Goal: Task Accomplishment & Management: Manage account settings

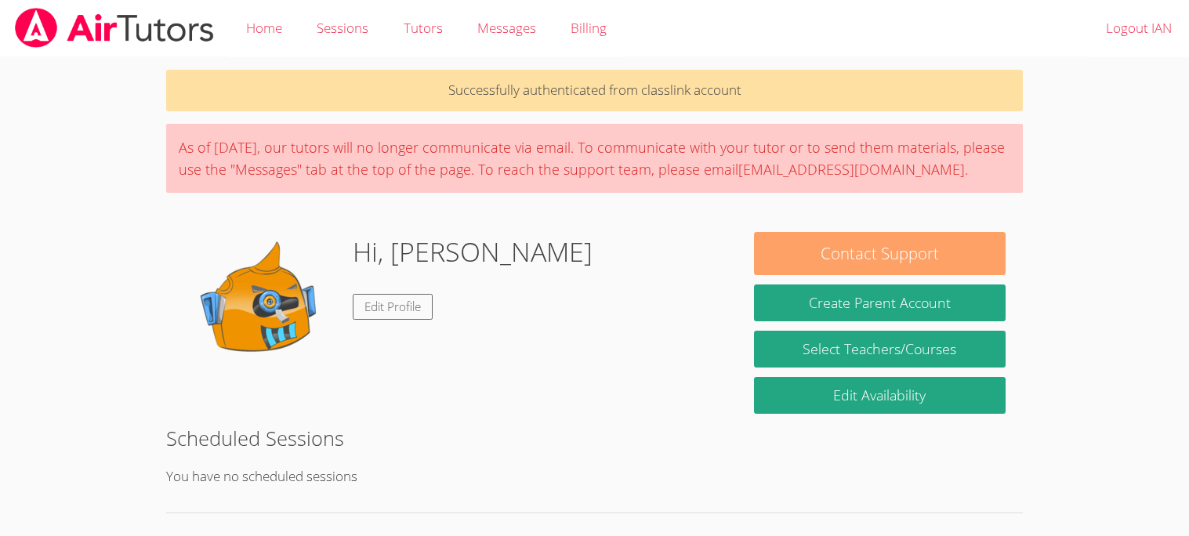
click at [812, 252] on button "Contact Support" at bounding box center [879, 253] width 251 height 43
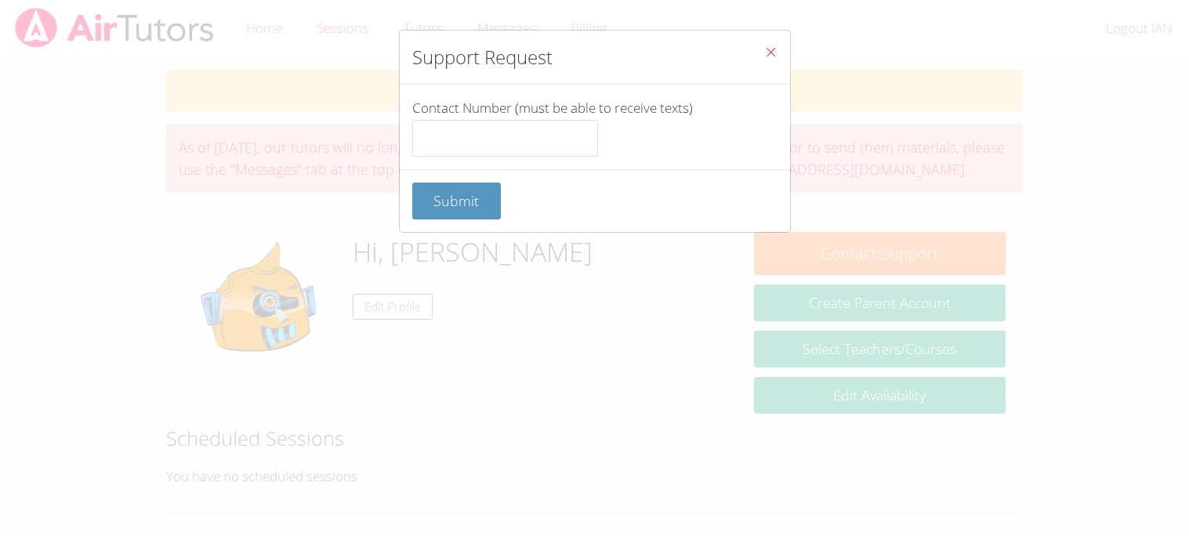
click at [768, 55] on icon "Close" at bounding box center [770, 51] width 13 height 13
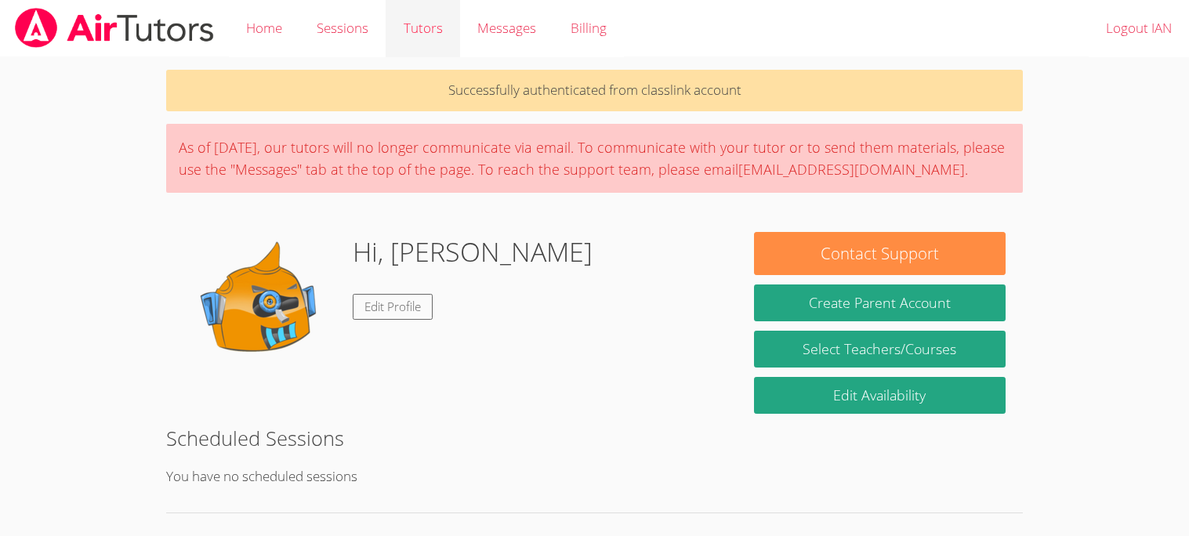
click at [416, 25] on link "Tutors" at bounding box center [423, 28] width 74 height 57
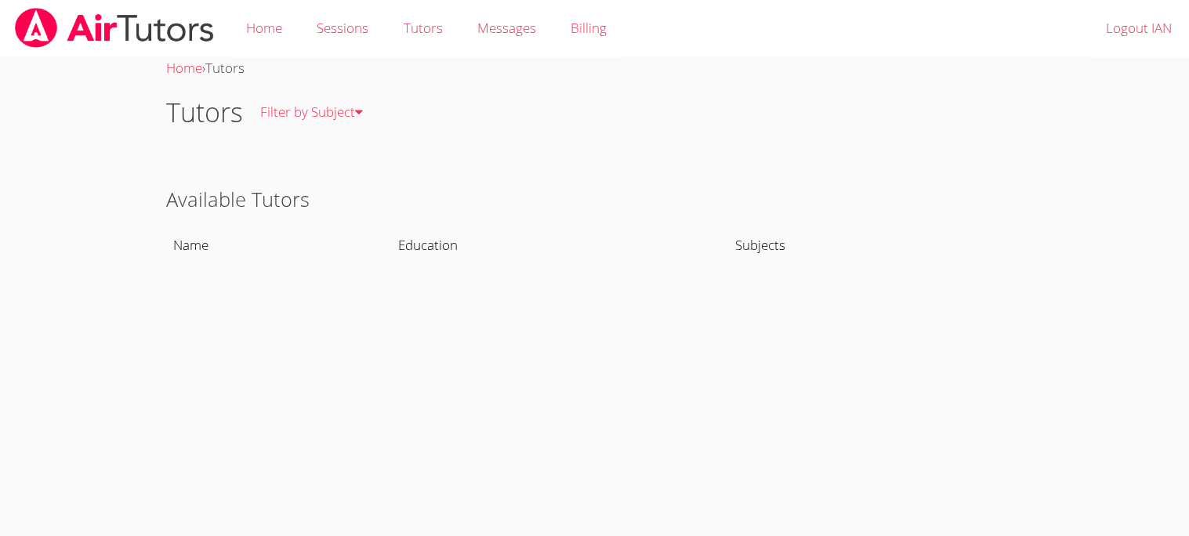
click at [180, 241] on th "Name" at bounding box center [278, 245] width 225 height 36
click at [182, 252] on th "Name" at bounding box center [278, 245] width 225 height 36
click at [270, 169] on link "All Subjects" at bounding box center [326, 169] width 167 height 57
click at [284, 38] on link "Home" at bounding box center [264, 28] width 71 height 57
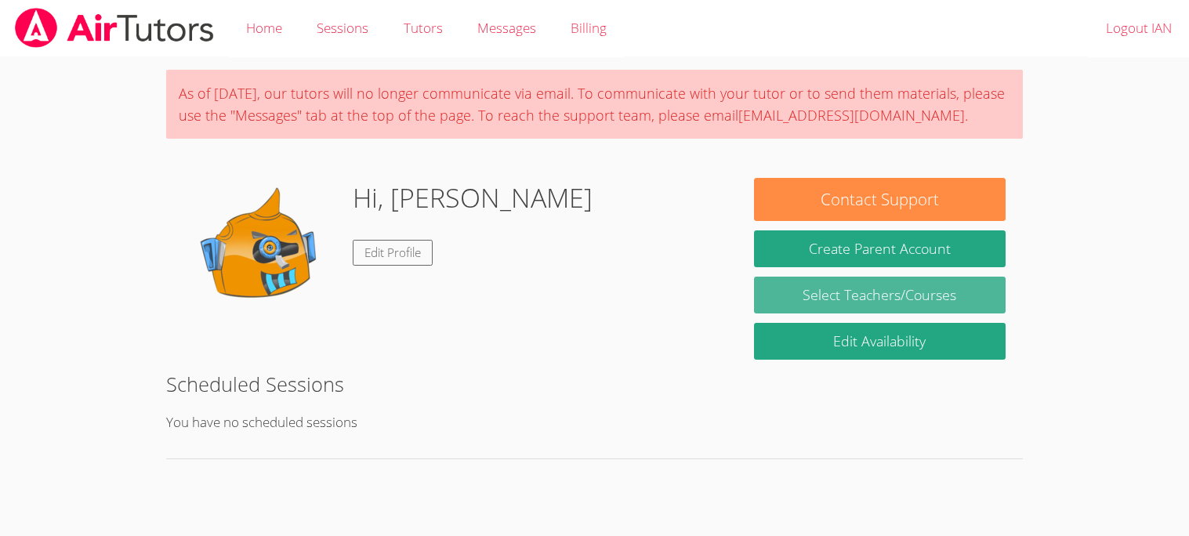
click at [792, 282] on link "Select Teachers/Courses" at bounding box center [879, 295] width 251 height 37
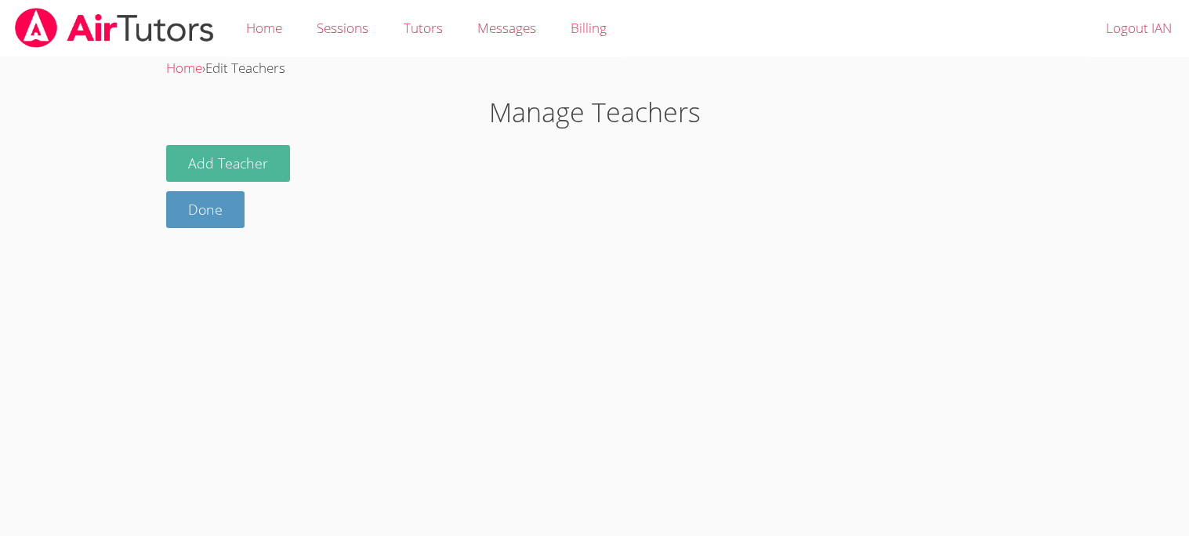
click at [247, 174] on button "Add Teacher" at bounding box center [228, 163] width 124 height 37
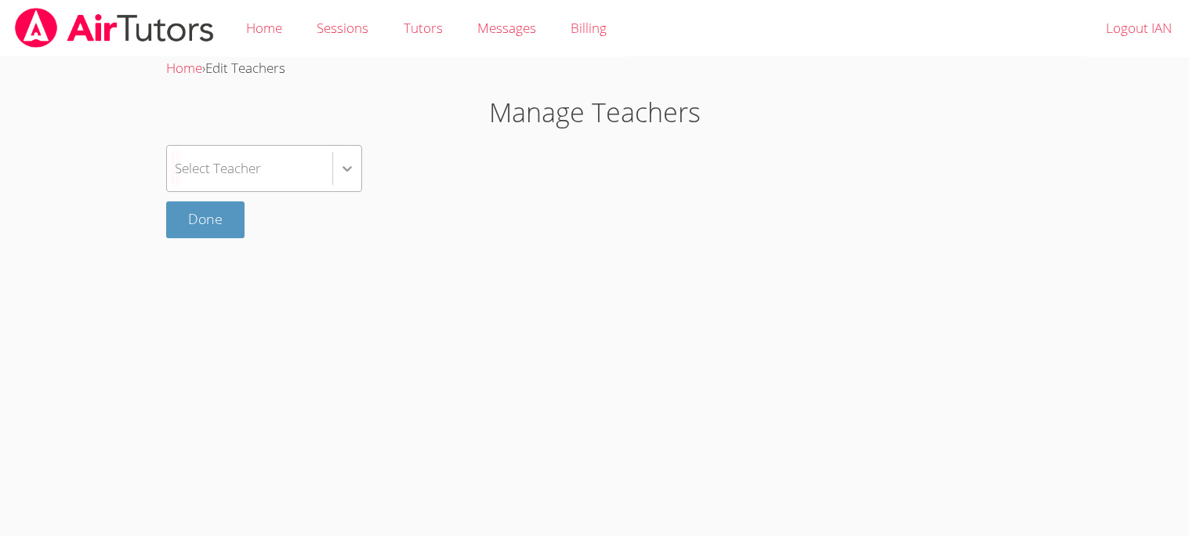
click at [344, 171] on icon at bounding box center [347, 169] width 16 height 16
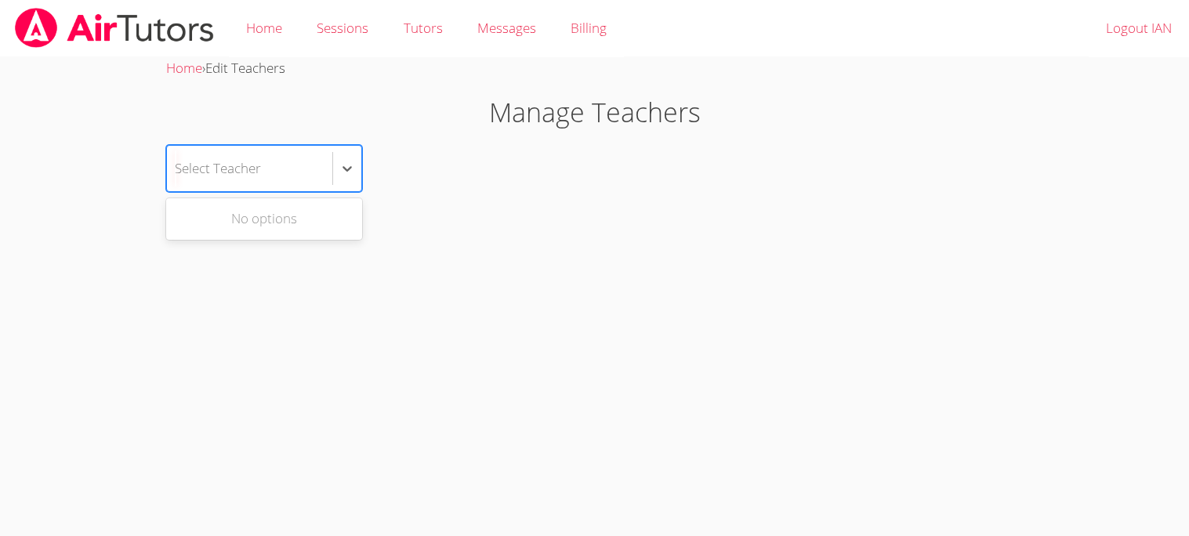
click at [300, 217] on div "No options" at bounding box center [264, 218] width 196 height 35
type input "merigold"
click at [345, 169] on icon at bounding box center [347, 169] width 16 height 16
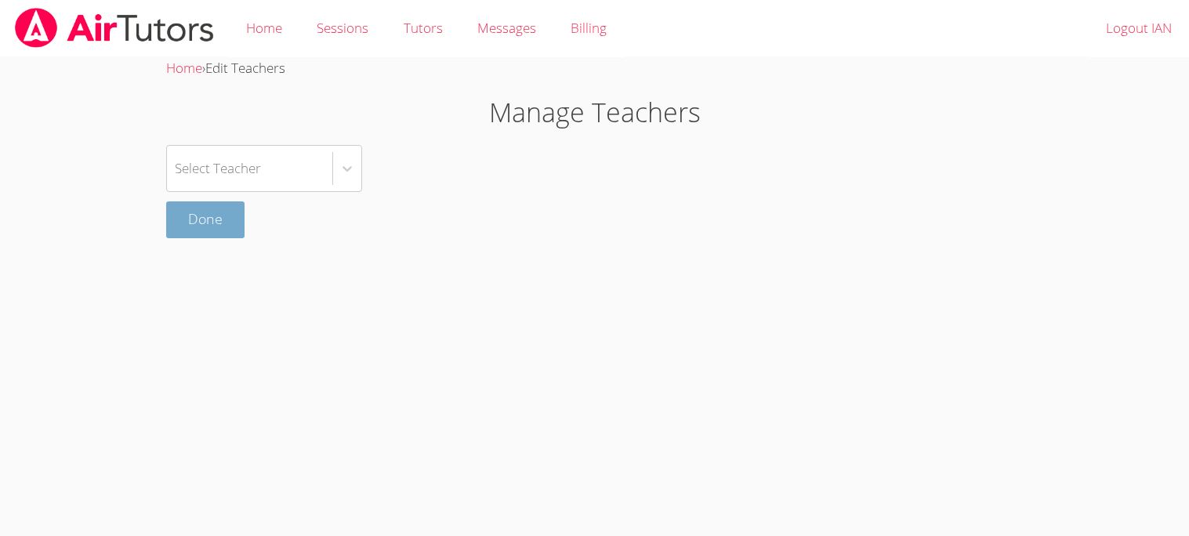
click at [208, 214] on link "Done" at bounding box center [205, 219] width 78 height 37
